Goal: Task Accomplishment & Management: Manage account settings

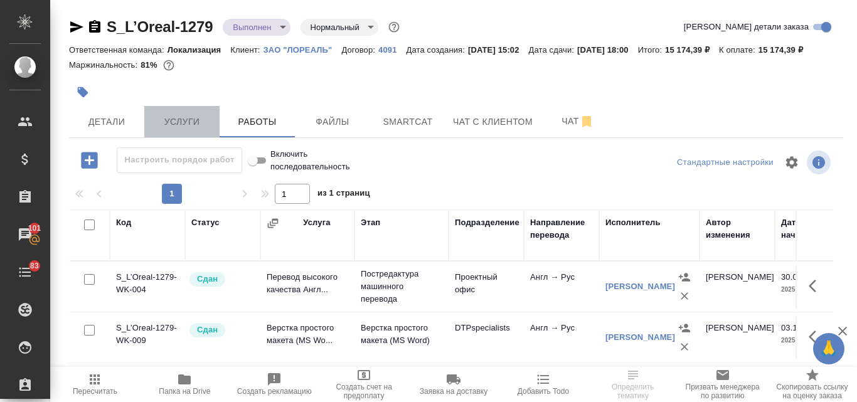
click at [177, 130] on span "Услуги" at bounding box center [182, 122] width 60 height 16
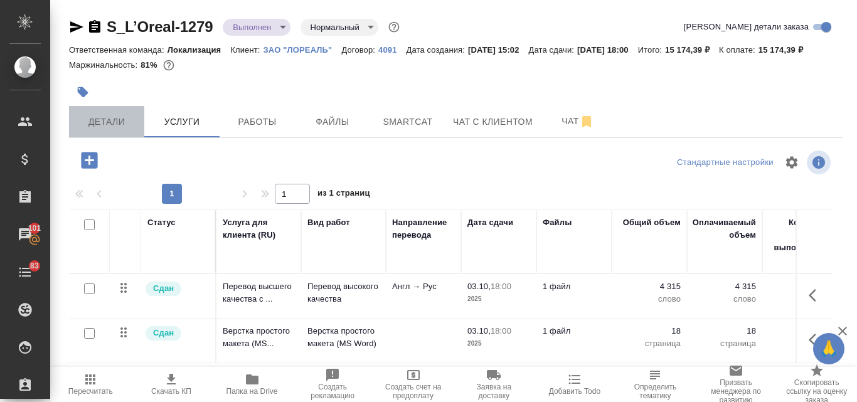
click at [114, 130] on span "Детали" at bounding box center [106, 122] width 60 height 16
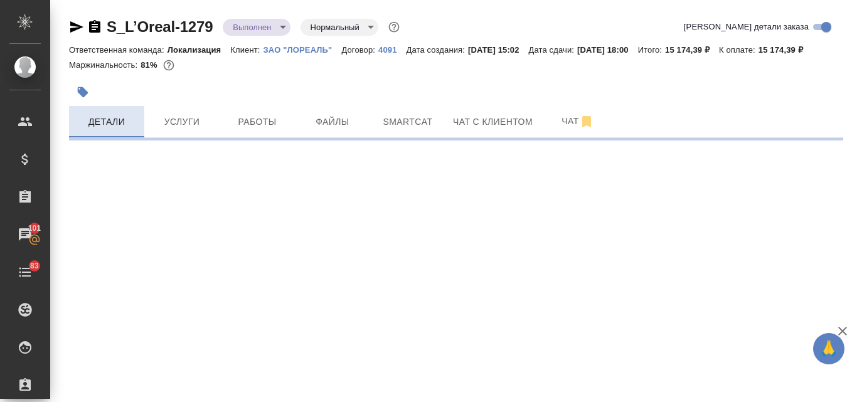
select select "RU"
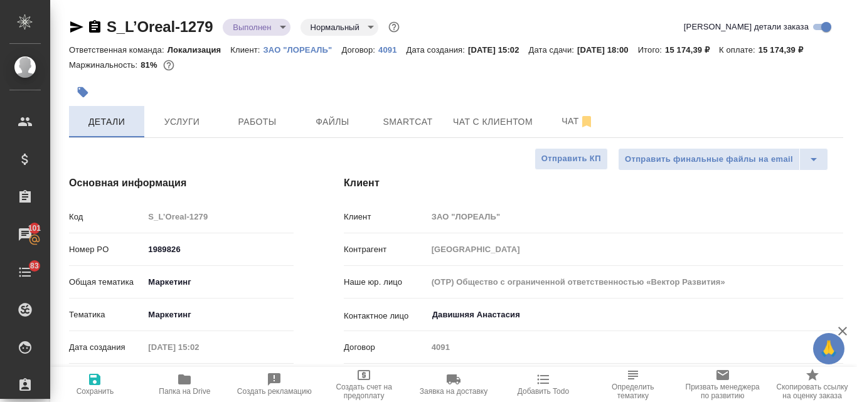
type textarea "x"
click at [201, 130] on span "Услуги" at bounding box center [182, 122] width 60 height 16
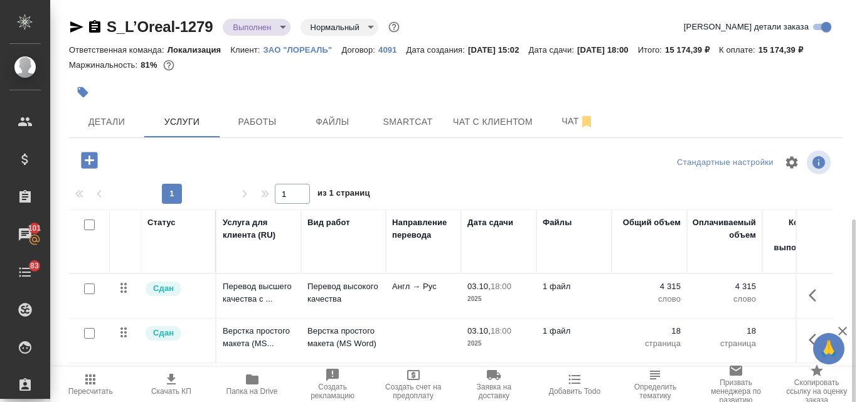
scroll to position [124, 0]
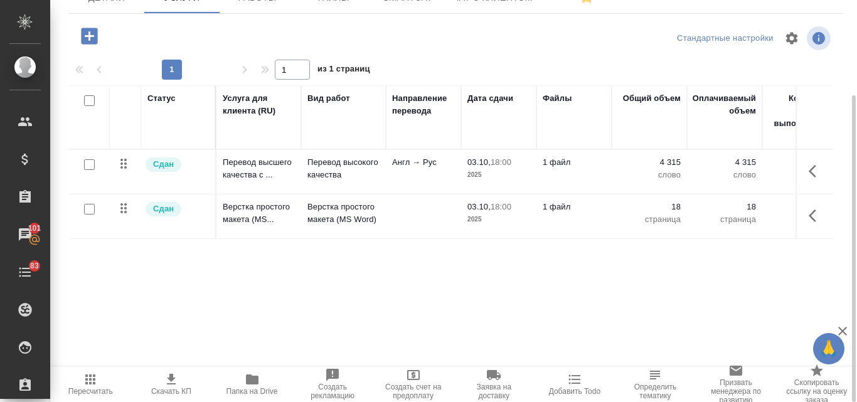
click at [182, 381] on span "Скачать КП" at bounding box center [172, 384] width 66 height 24
click at [204, 238] on td "Сдан" at bounding box center [178, 216] width 75 height 44
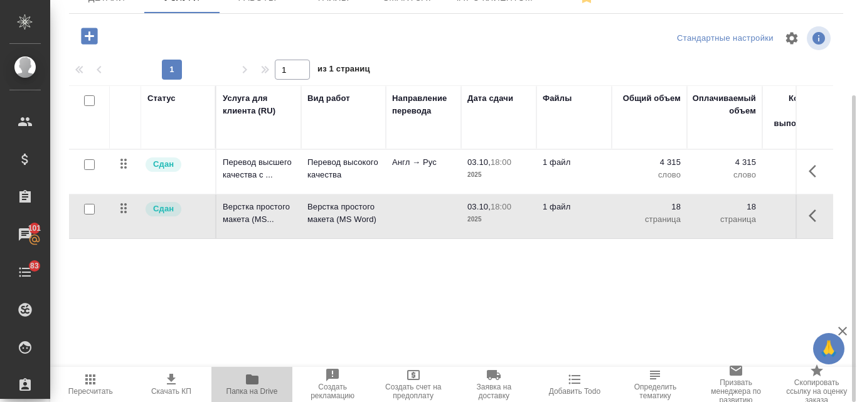
click at [260, 388] on span "Папка на Drive" at bounding box center [251, 391] width 51 height 9
